Goal: Task Accomplishment & Management: Manage account settings

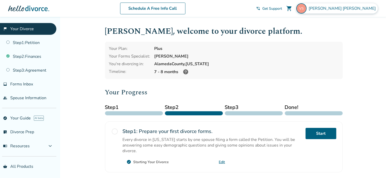
click at [366, 12] on div "Vishali Shah" at bounding box center [338, 8] width 82 height 10
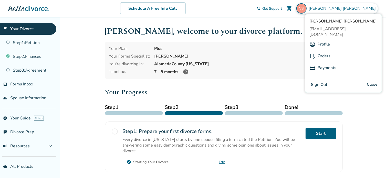
click at [321, 39] on link "Profile" at bounding box center [324, 44] width 12 height 10
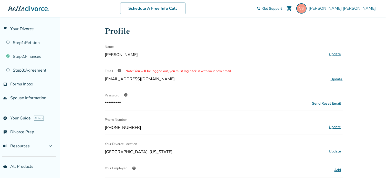
click at [127, 96] on span "info" at bounding box center [126, 95] width 4 height 4
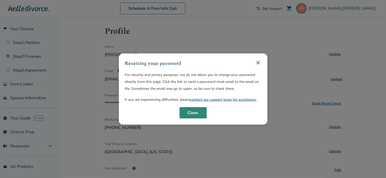
click at [191, 113] on button "Close" at bounding box center [193, 112] width 27 height 11
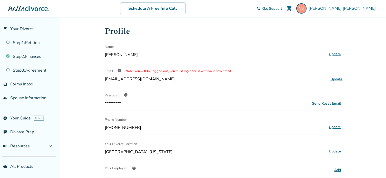
click at [338, 105] on div "Send Reset Email" at bounding box center [327, 103] width 29 height 5
click at [368, 6] on span "Vishali Shah" at bounding box center [343, 9] width 69 height 6
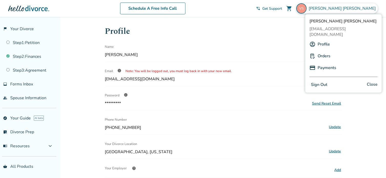
click at [323, 81] on button "Sign Out" at bounding box center [319, 84] width 19 height 7
